Goal: Task Accomplishment & Management: Manage account settings

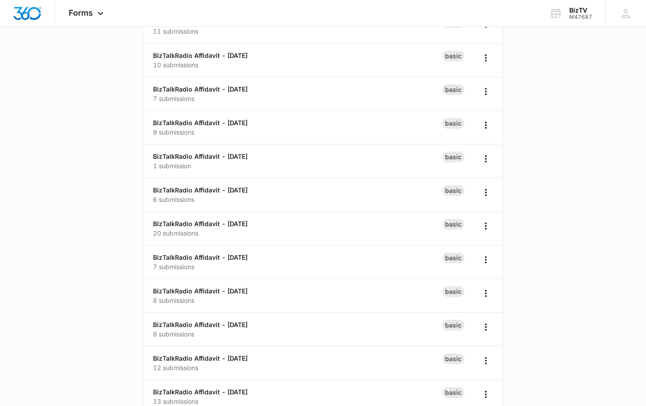
scroll to position [101, 0]
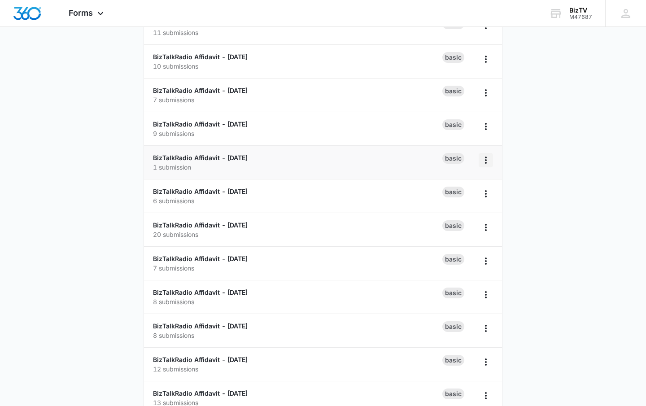
click at [486, 159] on icon "Overflow Menu" at bounding box center [485, 160] width 11 height 11
click at [462, 196] on div "Duplicate" at bounding box center [457, 199] width 28 height 6
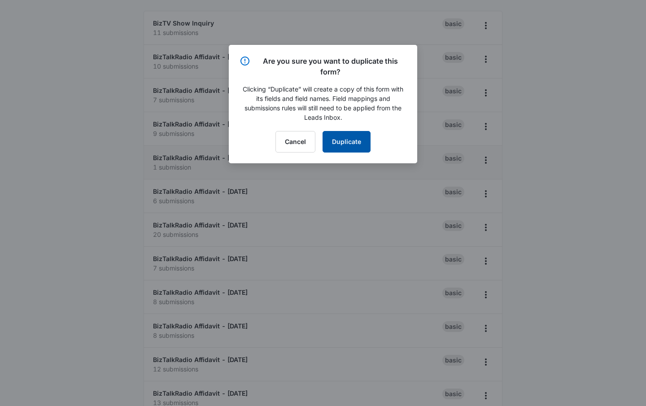
click at [364, 147] on button "Duplicate" at bounding box center [347, 142] width 48 height 22
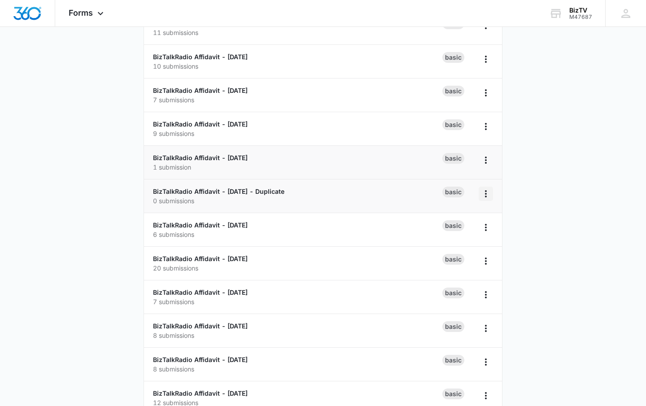
click at [486, 193] on icon "Overflow Menu" at bounding box center [486, 193] width 2 height 7
click at [290, 200] on p "0 submissions" at bounding box center [297, 200] width 289 height 9
click at [284, 191] on link "BizTalkRadio Affidavit - [DATE] - Duplicate" at bounding box center [218, 192] width 131 height 8
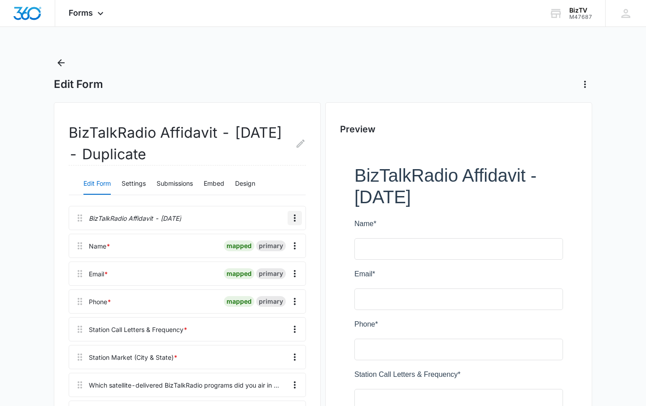
click at [295, 218] on icon "Overflow Menu" at bounding box center [295, 217] width 2 height 7
click at [268, 240] on div "Edit" at bounding box center [270, 243] width 19 height 6
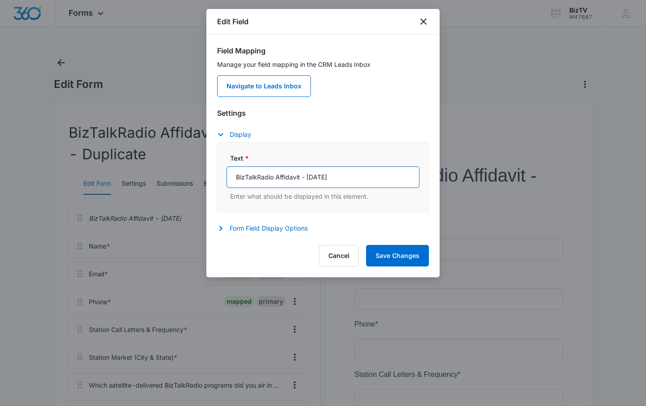
click at [319, 177] on input "BizTalkRadio Affidavit - [DATE]" at bounding box center [323, 177] width 193 height 22
type input "BizTalkRadio Affidavit - [DATE]"
click at [353, 196] on p "Enter what should be displayed in this element." at bounding box center [324, 196] width 189 height 9
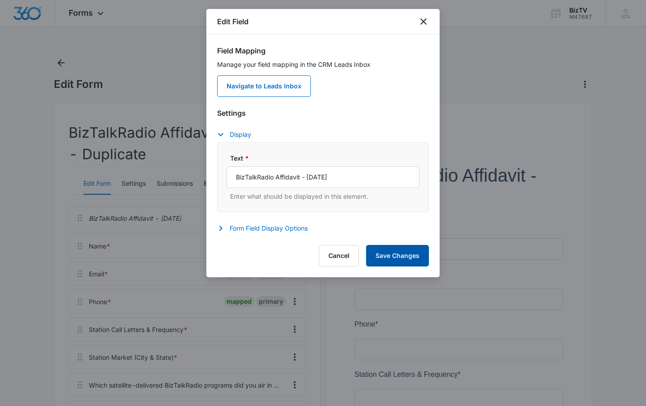
click at [404, 256] on button "Save Changes" at bounding box center [397, 256] width 63 height 22
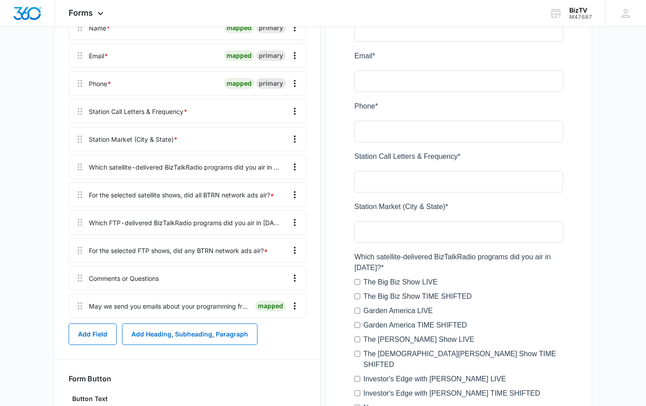
scroll to position [220, 0]
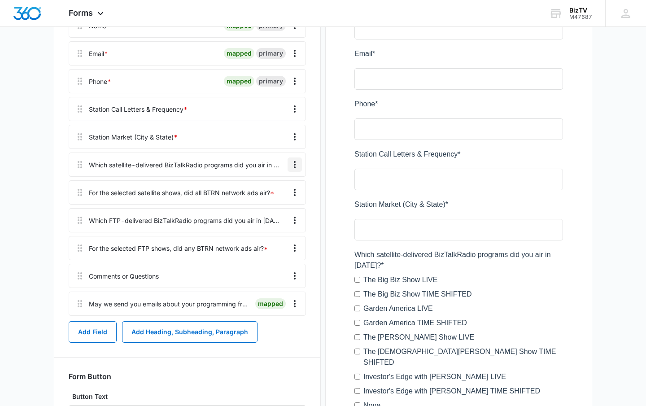
click at [297, 166] on icon "Overflow Menu" at bounding box center [294, 164] width 11 height 11
click at [277, 189] on div "Edit" at bounding box center [270, 190] width 19 height 6
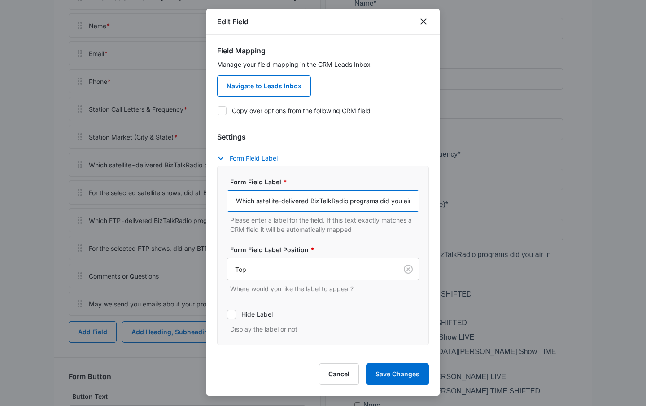
click at [387, 201] on input "Which satellite-delivered BizTalkRadio programs did you air in [DATE]?" at bounding box center [323, 201] width 193 height 22
click at [379, 199] on input "Which satellite-delivered BizTalkRadio programs did you air in [DATE]?" at bounding box center [323, 201] width 193 height 22
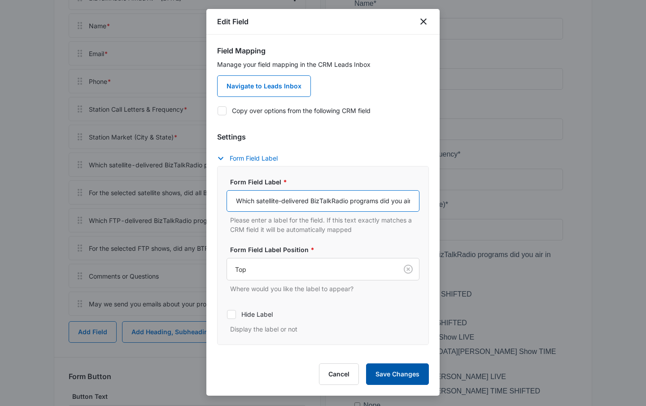
type input "Which satellite-delivered BizTalkRadio programs did you air in [DATE]?"
click at [393, 377] on button "Save Changes" at bounding box center [397, 374] width 63 height 22
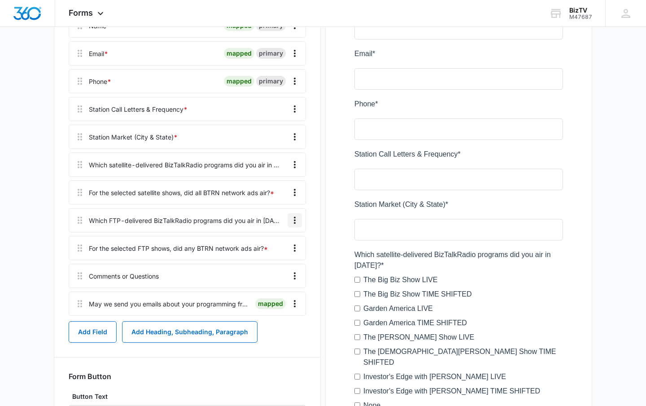
click at [297, 220] on icon "Overflow Menu" at bounding box center [294, 220] width 11 height 11
click at [270, 242] on div "Edit" at bounding box center [270, 245] width 19 height 6
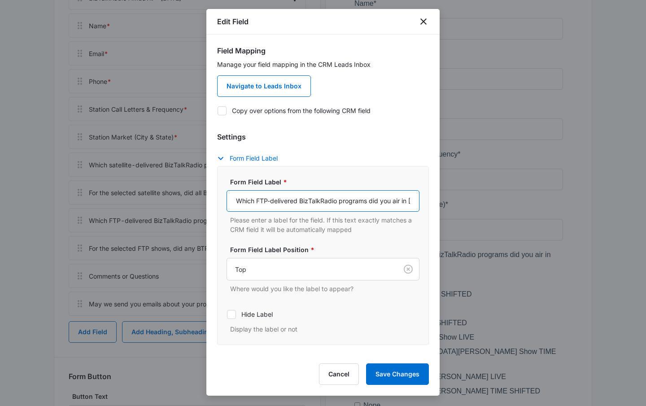
click at [353, 202] on input "Which FTP-delivered BizTalkRadio programs did you air in [DATE]?" at bounding box center [323, 201] width 193 height 22
click at [377, 202] on input "Which FTP-delivered BizTalkRadio programs did you air in [DATE]?" at bounding box center [323, 201] width 193 height 22
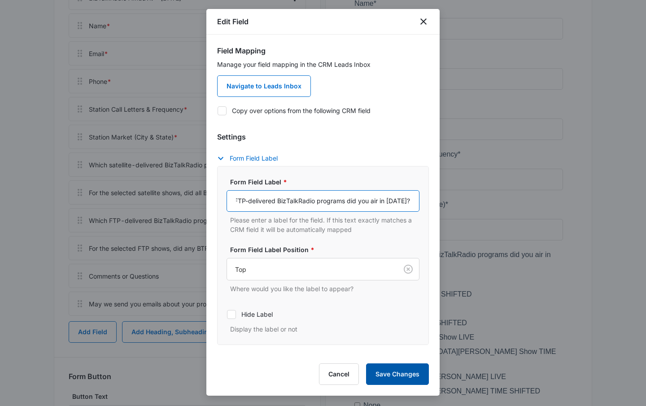
type input "Which FTP-delivered BizTalkRadio programs did you air in [DATE]?"
click at [402, 372] on button "Save Changes" at bounding box center [397, 374] width 63 height 22
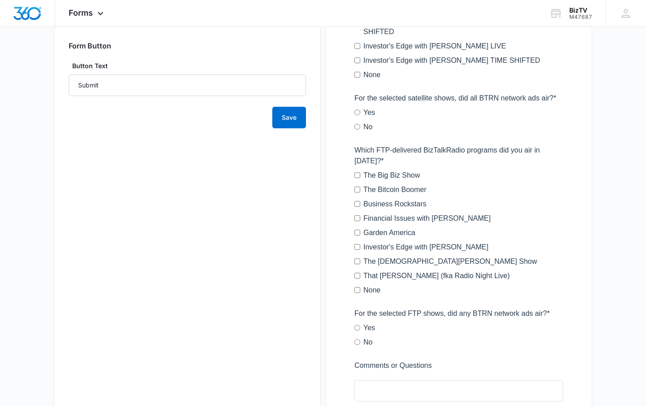
scroll to position [540, 0]
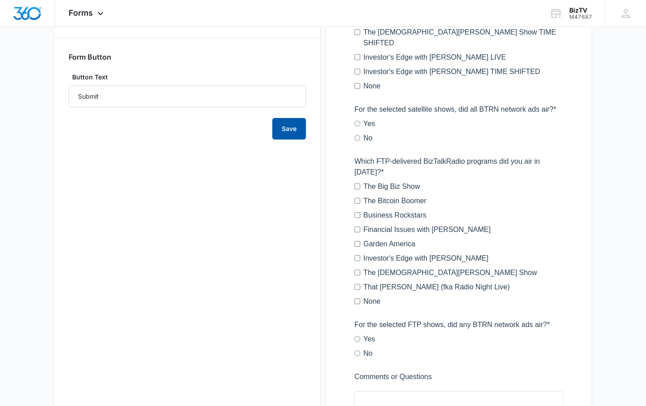
click at [289, 127] on button "Save" at bounding box center [289, 129] width 34 height 22
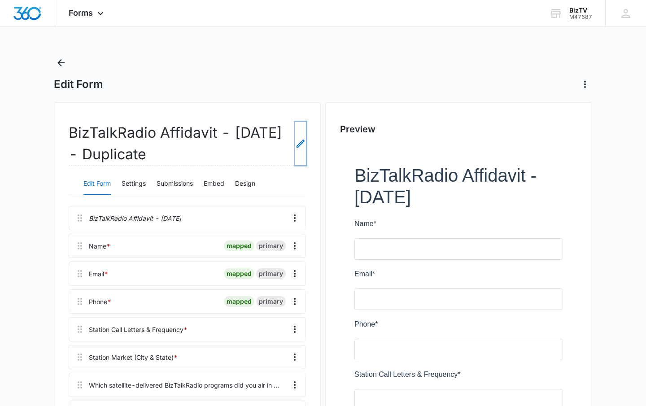
click at [301, 143] on icon "Edit Form Name" at bounding box center [301, 144] width 8 height 8
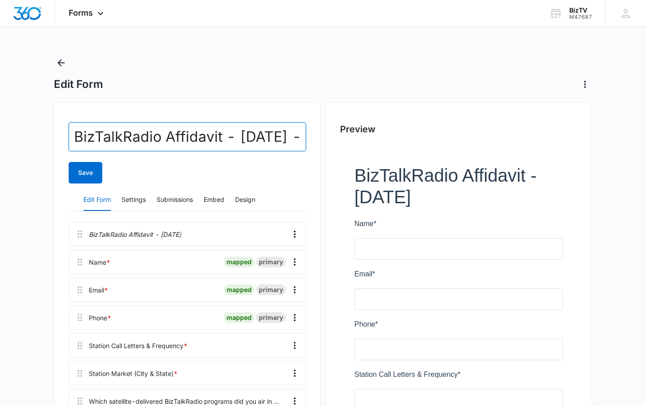
click at [258, 140] on input "BizTalkRadio Affidavit - [DATE] - Duplicate" at bounding box center [187, 136] width 237 height 29
type input "BizTalkRadio Affidavit - [DATE]"
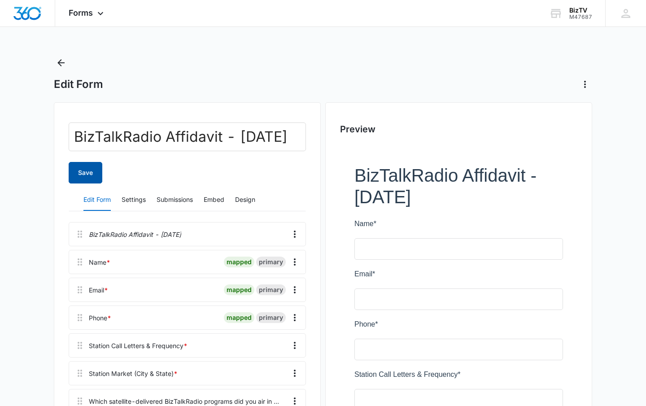
click at [83, 174] on button "Save" at bounding box center [86, 173] width 34 height 22
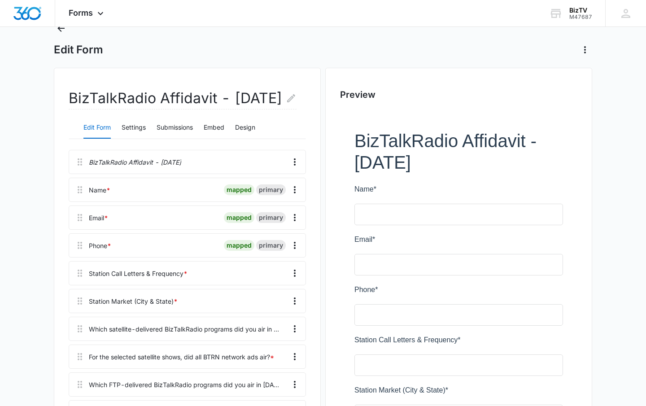
scroll to position [0, 0]
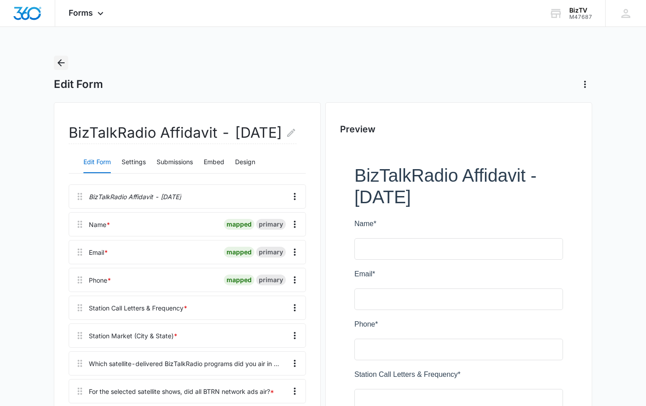
click at [62, 64] on icon "Back" at bounding box center [61, 62] width 11 height 11
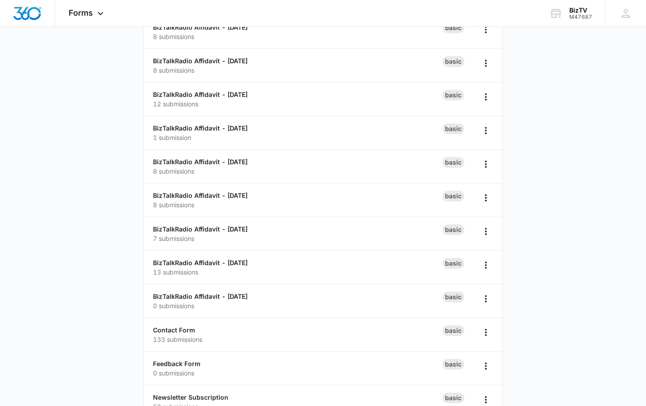
scroll to position [570, 0]
